Goal: Navigation & Orientation: Find specific page/section

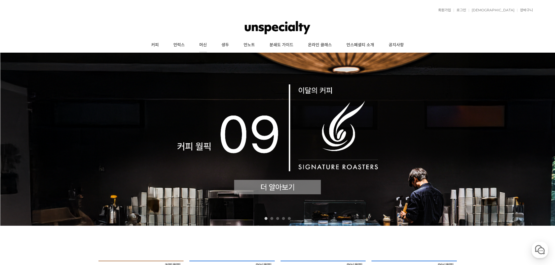
click at [204, 44] on link "머신" at bounding box center [203, 45] width 22 height 15
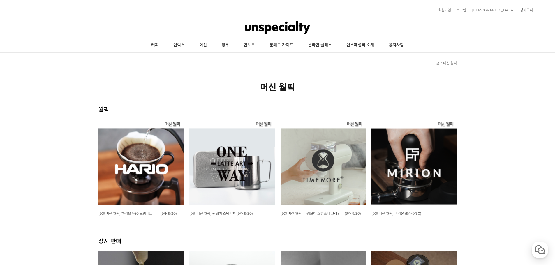
click at [224, 46] on link "생두" at bounding box center [225, 45] width 22 height 15
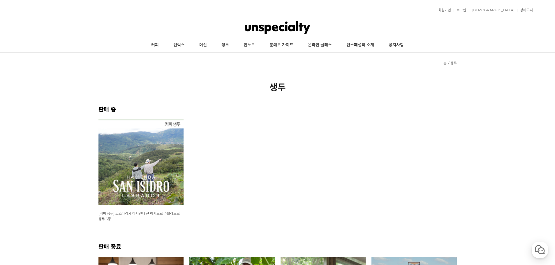
click at [153, 46] on link "커피" at bounding box center [155, 45] width 22 height 15
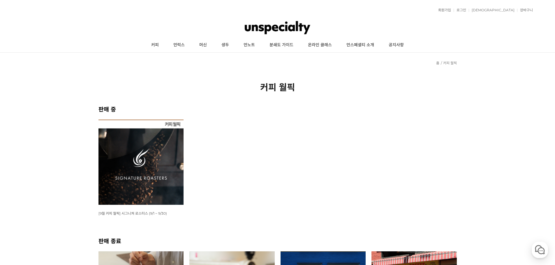
click at [150, 180] on img at bounding box center [140, 162] width 85 height 85
